Goal: Obtain resource: Obtain resource

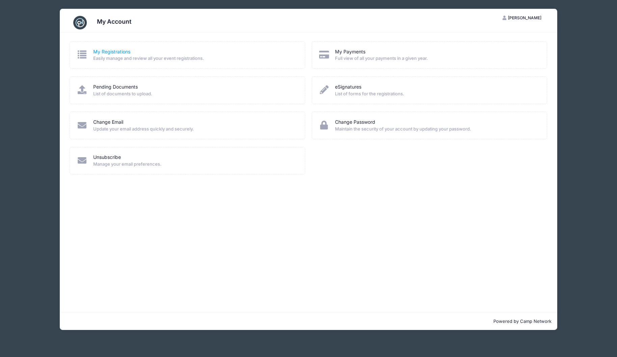
click at [115, 51] on link "My Registrations" at bounding box center [111, 51] width 37 height 7
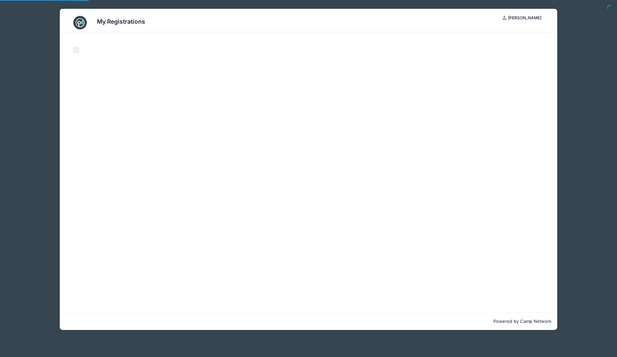
select select "50"
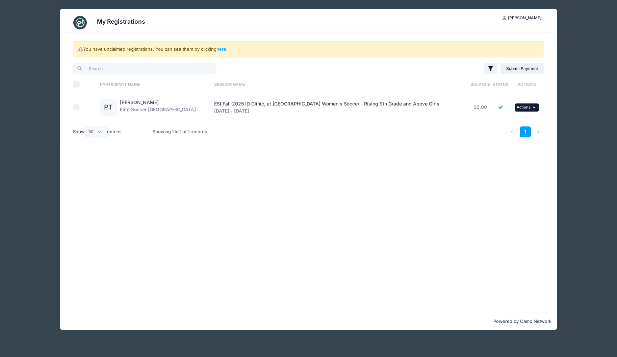
click at [533, 108] on icon "button" at bounding box center [535, 107] width 4 height 4
click at [512, 135] on link "View Attachments" at bounding box center [503, 135] width 61 height 13
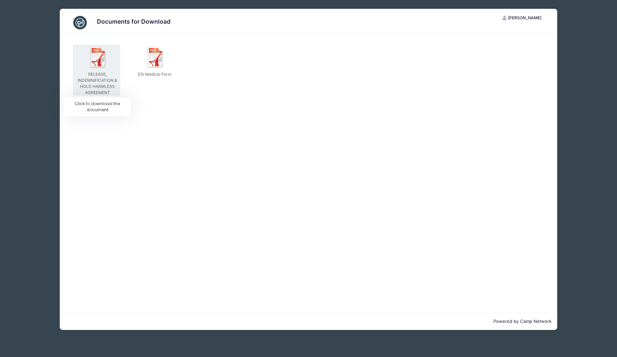
click at [100, 65] on img at bounding box center [99, 57] width 22 height 22
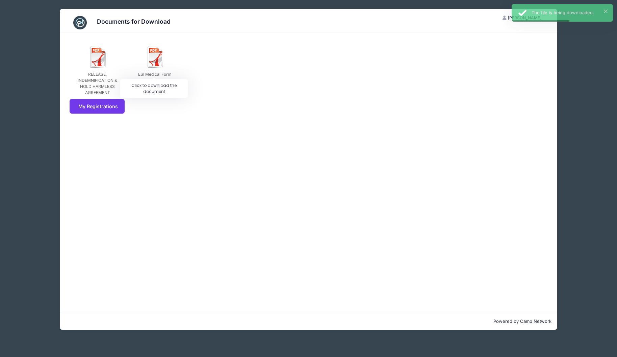
click at [156, 67] on img at bounding box center [156, 57] width 22 height 22
